Goal: Transaction & Acquisition: Purchase product/service

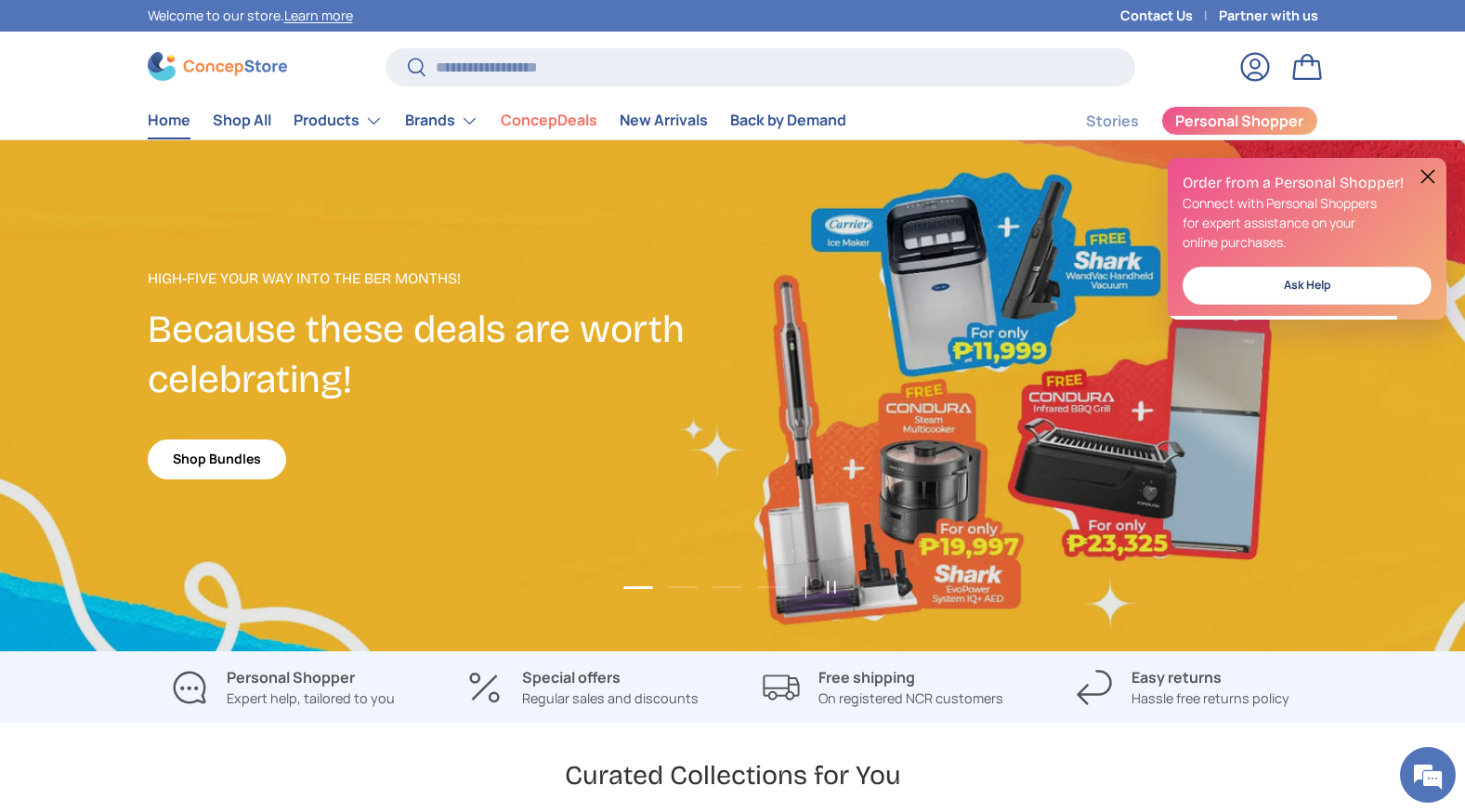
click at [1428, 175] on button at bounding box center [1427, 176] width 22 height 22
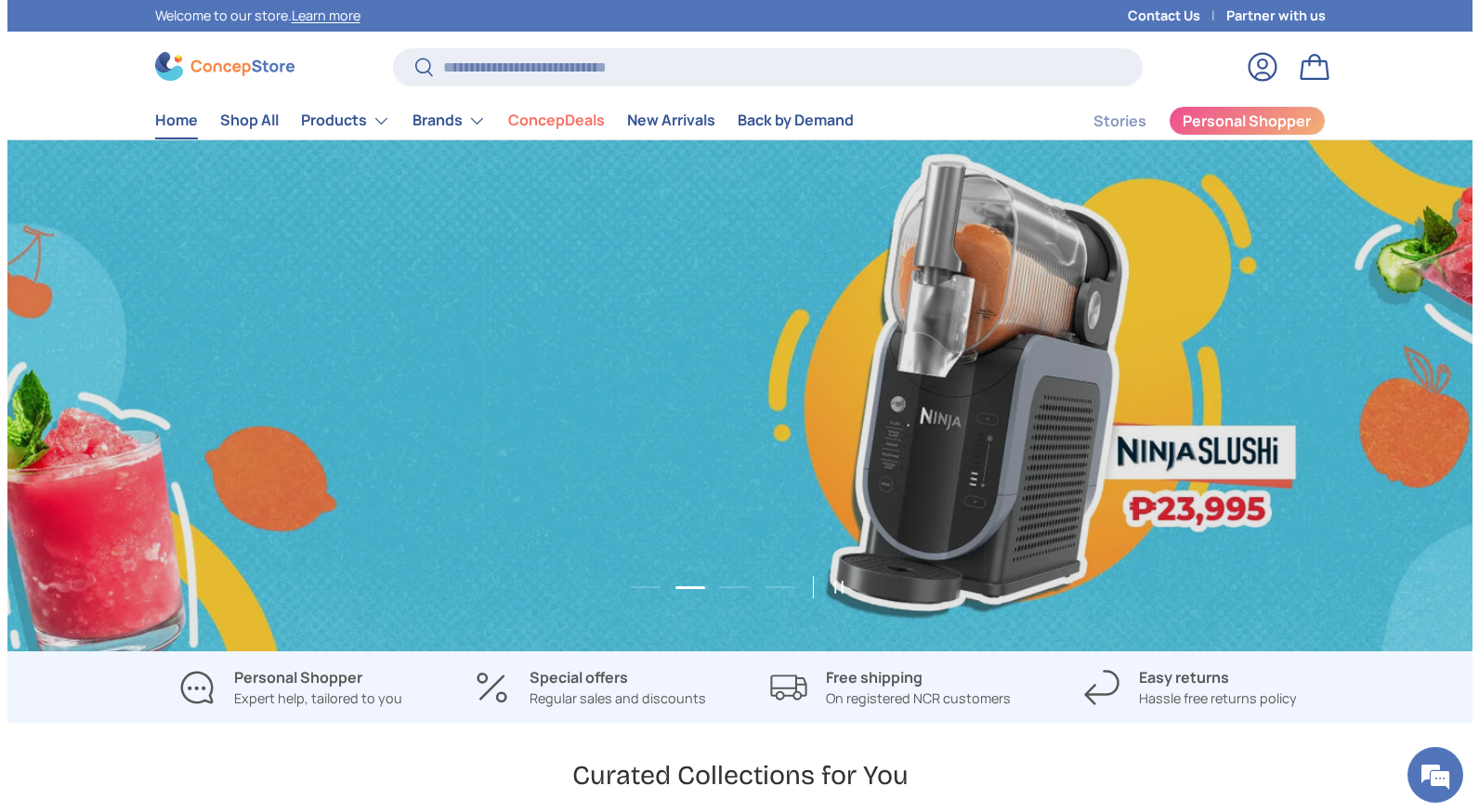
scroll to position [0, 2930]
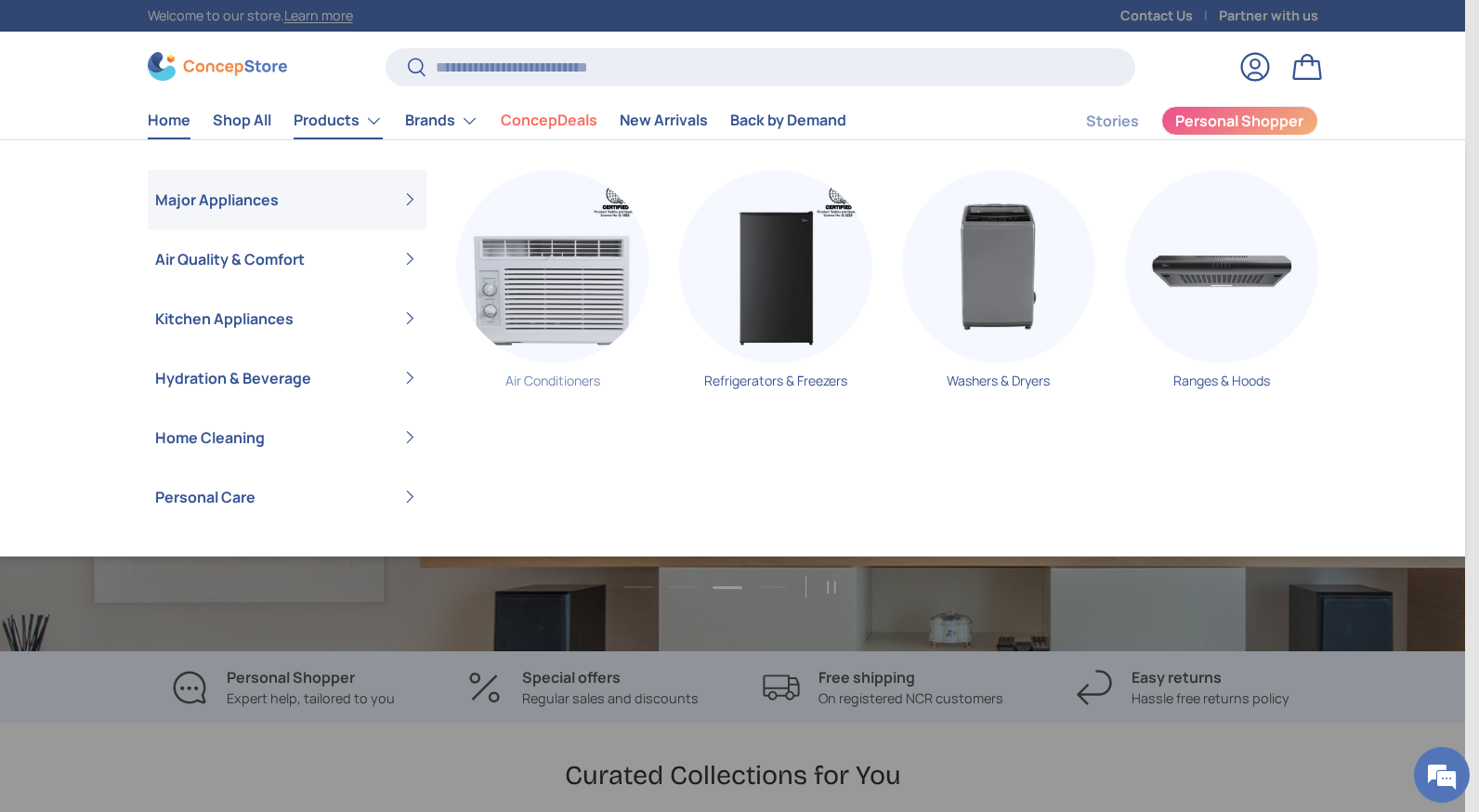
click at [521, 263] on img "Primary" at bounding box center [553, 266] width 193 height 193
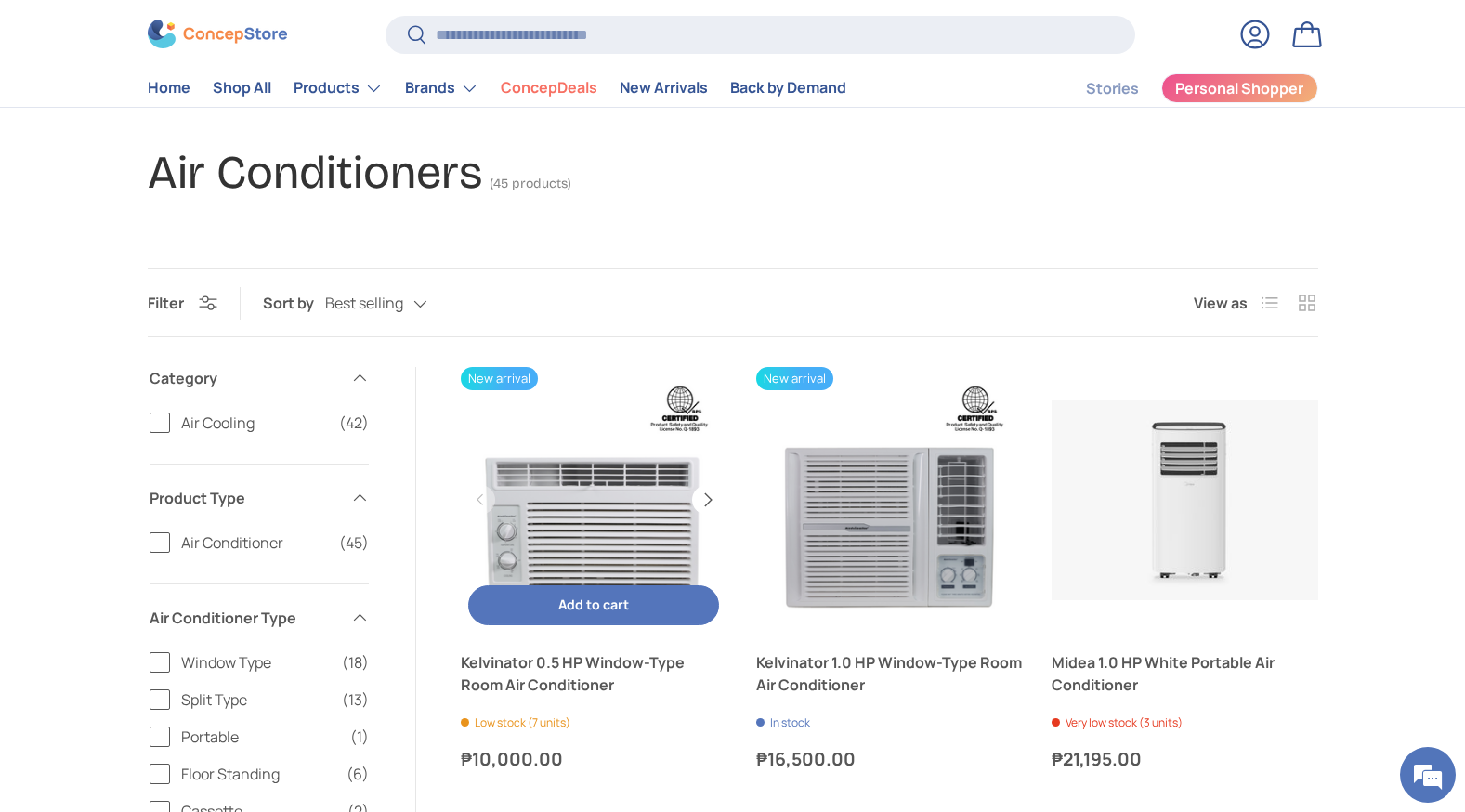
scroll to position [186, 0]
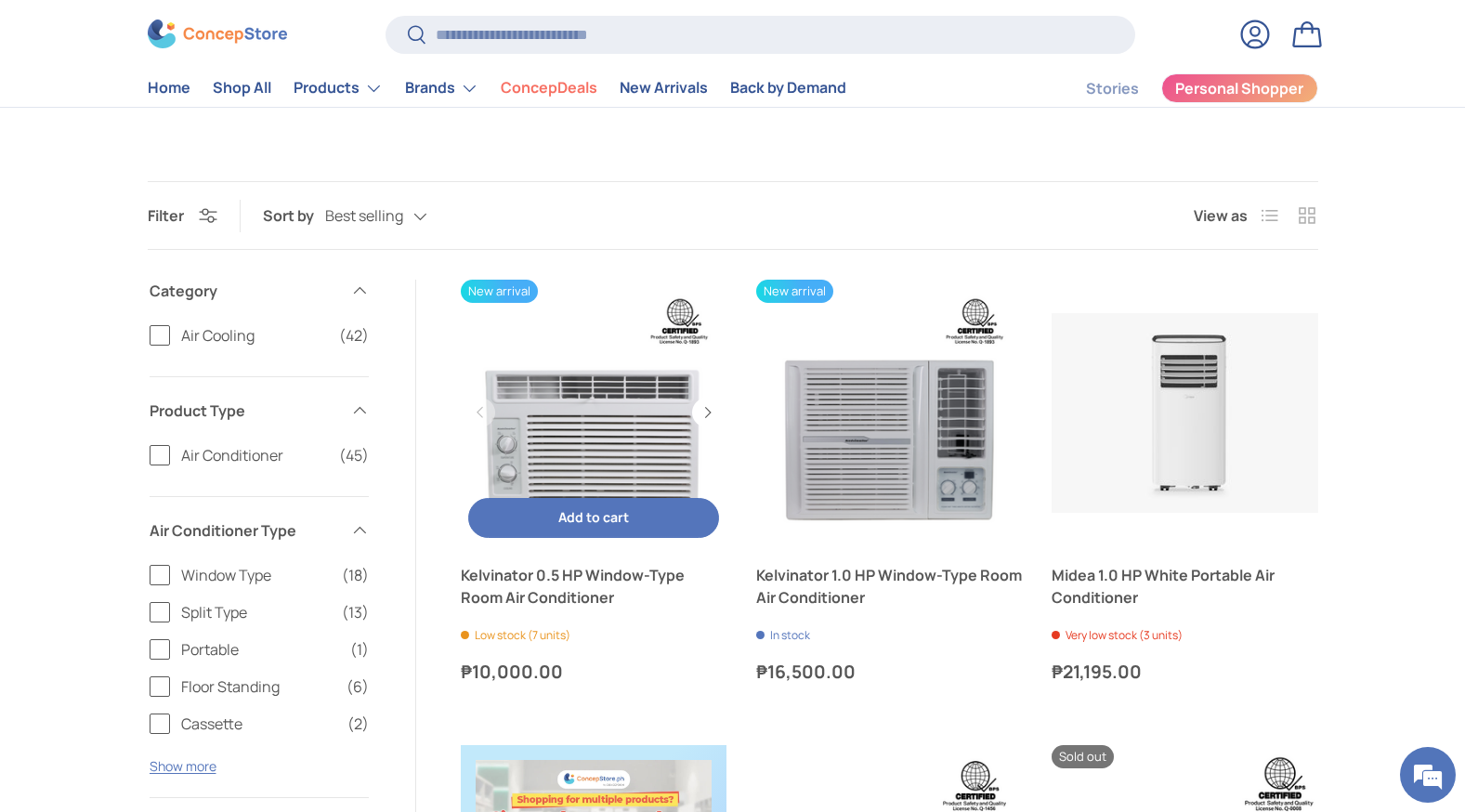
click at [616, 460] on link "Kelvinator 0.5 HP Window-Type Room Air Conditioner" at bounding box center [593, 412] width 265 height 265
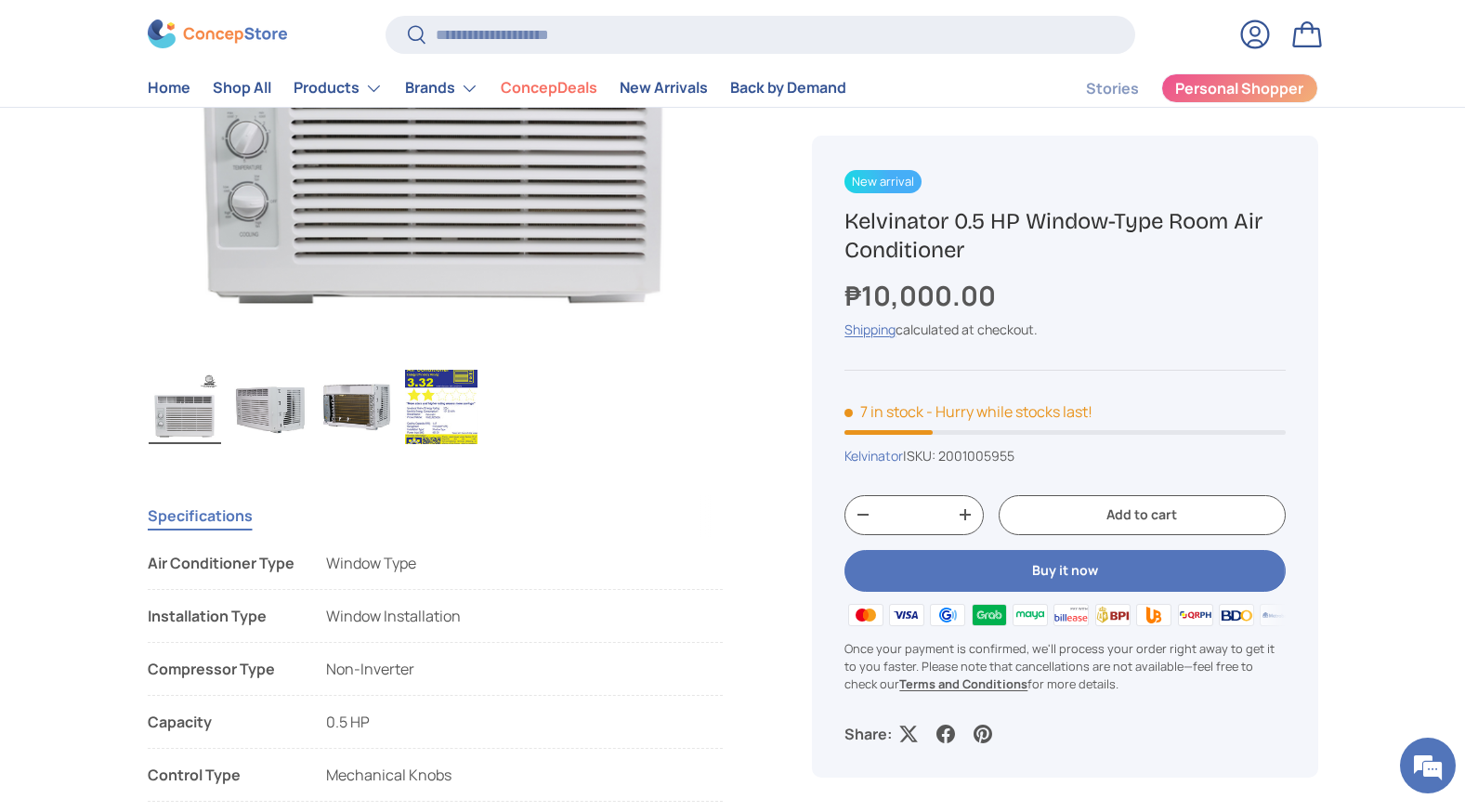
scroll to position [93, 0]
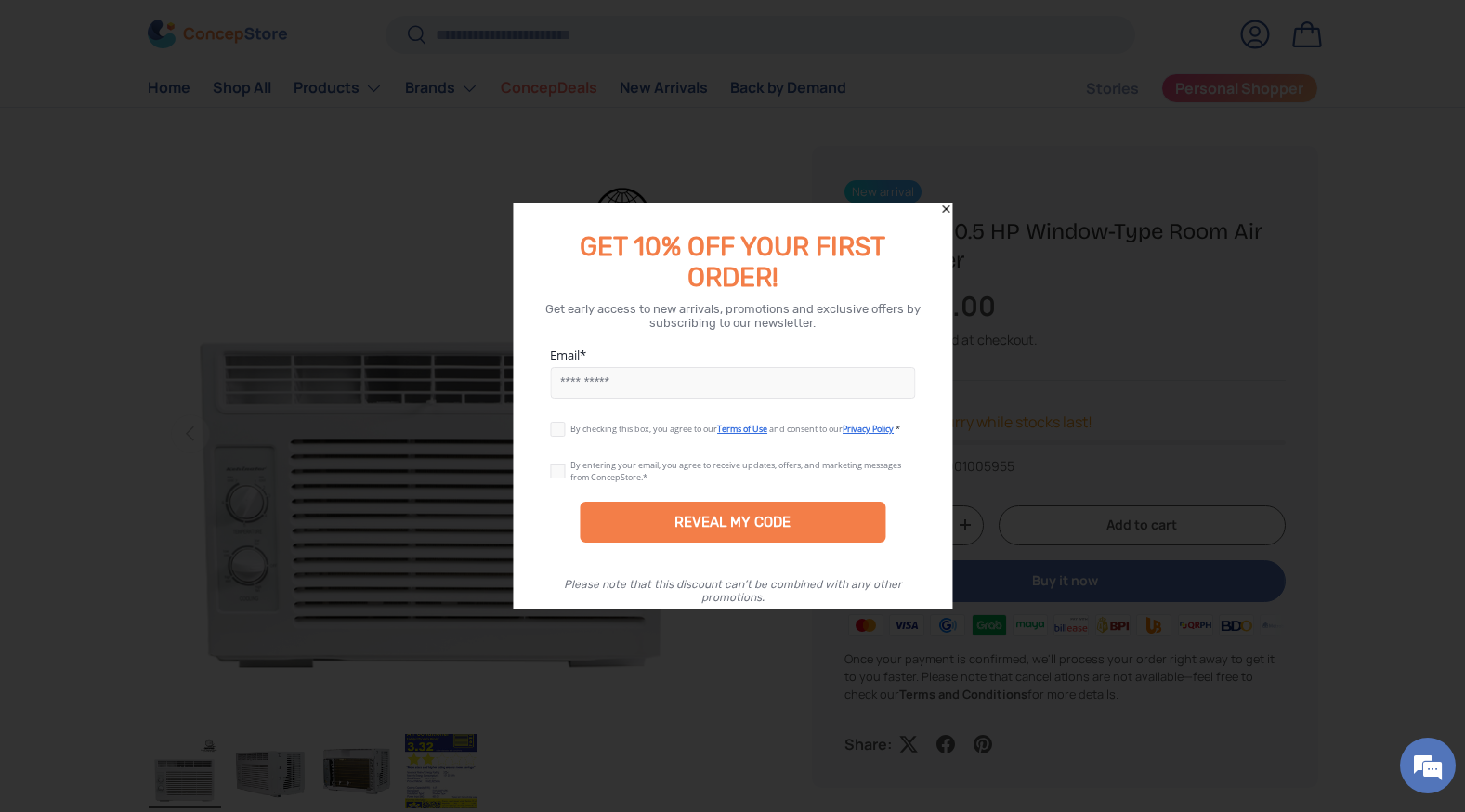
click at [942, 209] on icon "Close" at bounding box center [945, 208] width 13 height 13
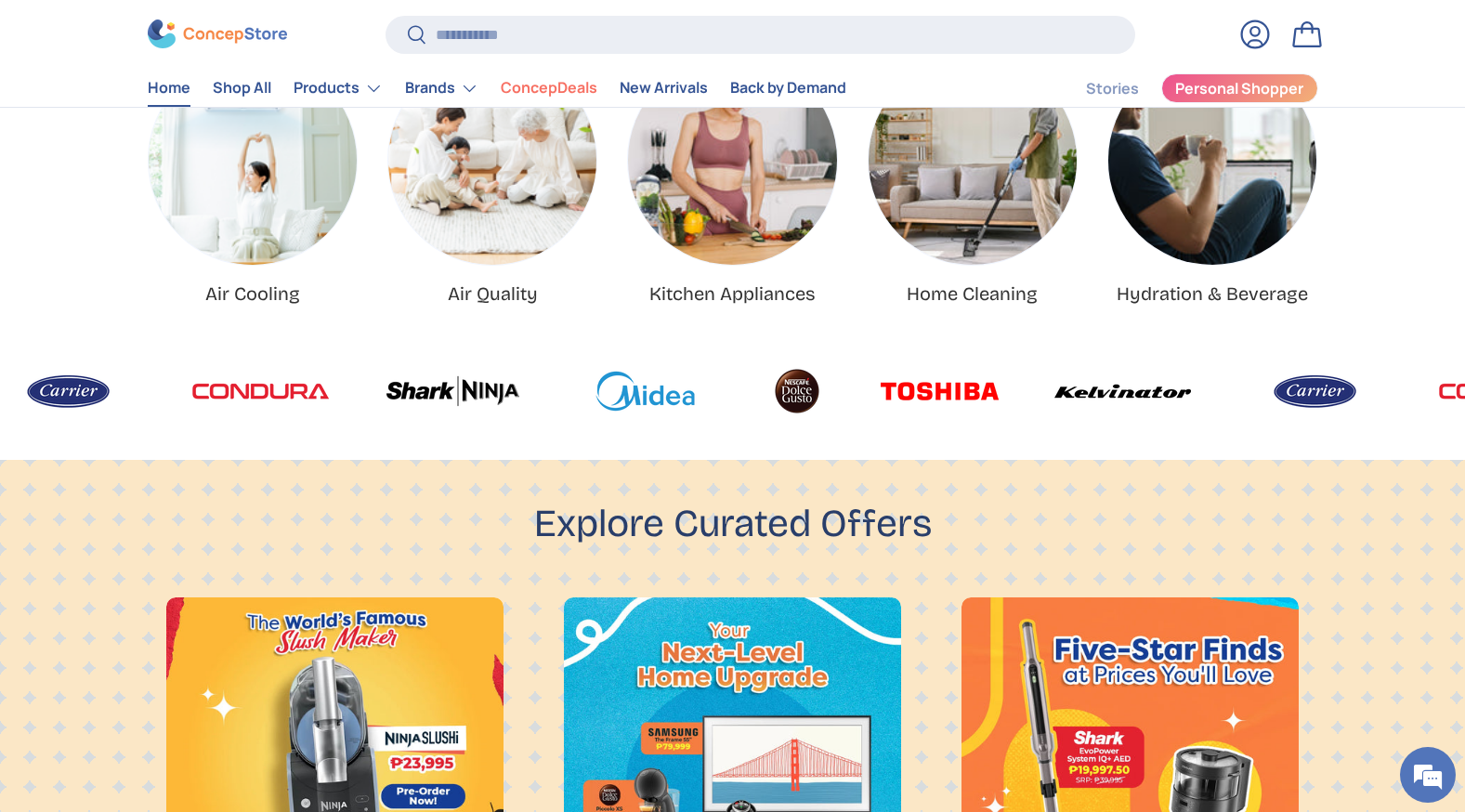
scroll to position [743, 0]
